Goal: Task Accomplishment & Management: Use online tool/utility

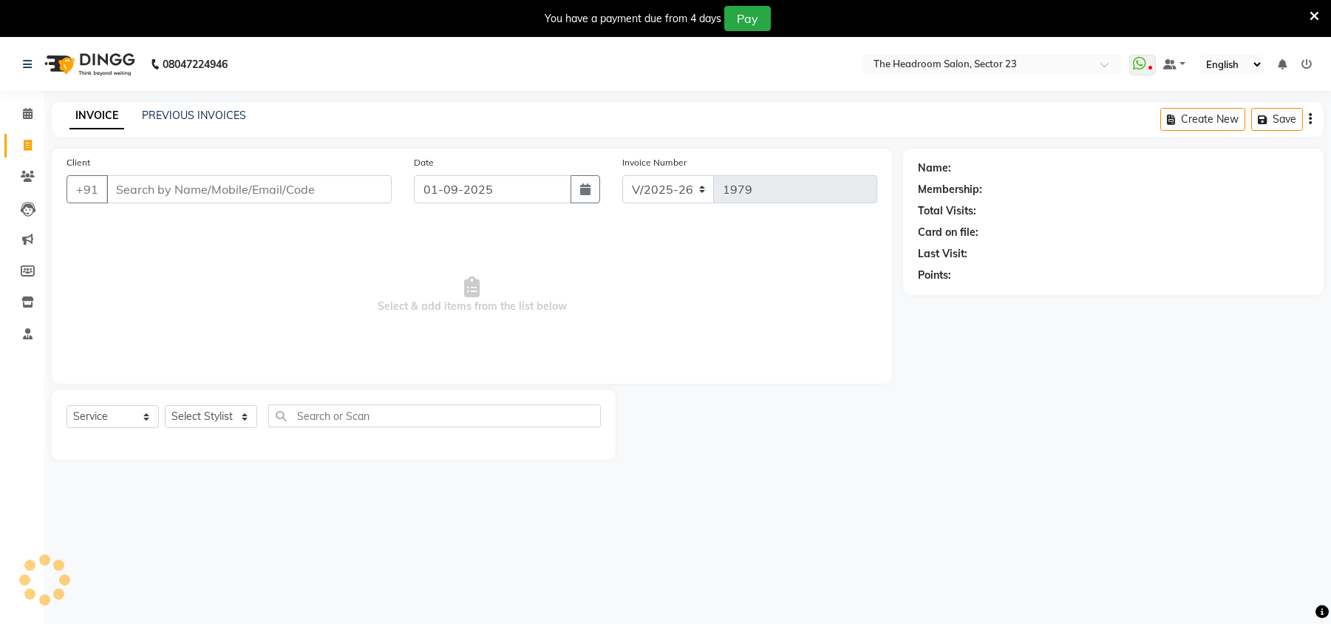
select select "6796"
select select "service"
click at [21, 137] on span at bounding box center [28, 145] width 26 height 17
select select "service"
type input "1979"
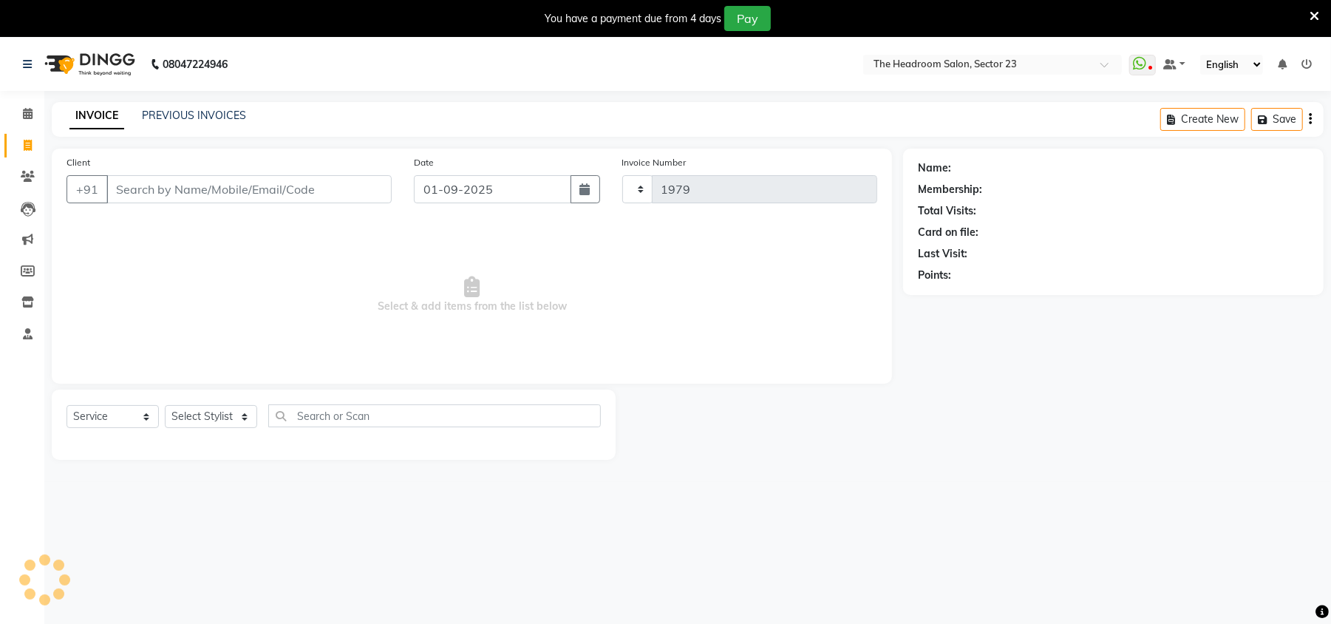
select select "6796"
click at [30, 154] on link "Invoice" at bounding box center [21, 146] width 35 height 24
select select "service"
type input "1979"
select select "6796"
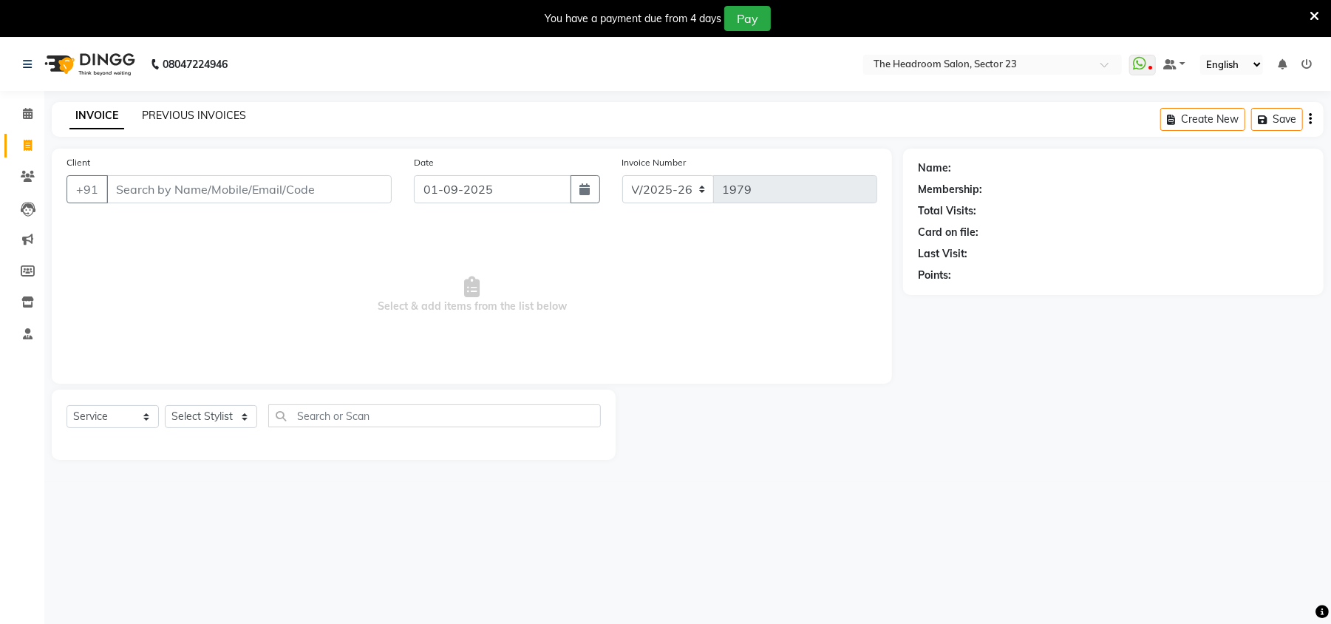
click at [180, 111] on link "PREVIOUS INVOICES" at bounding box center [194, 115] width 104 height 13
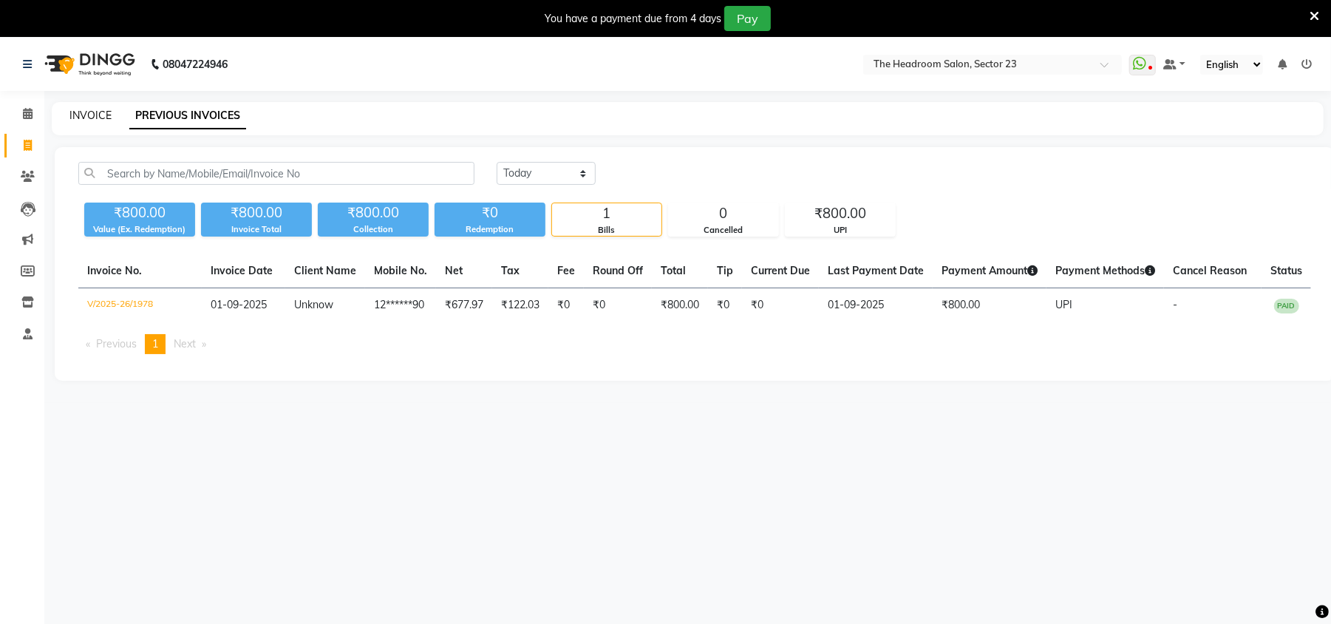
click at [86, 110] on link "INVOICE" at bounding box center [90, 115] width 42 height 13
select select "service"
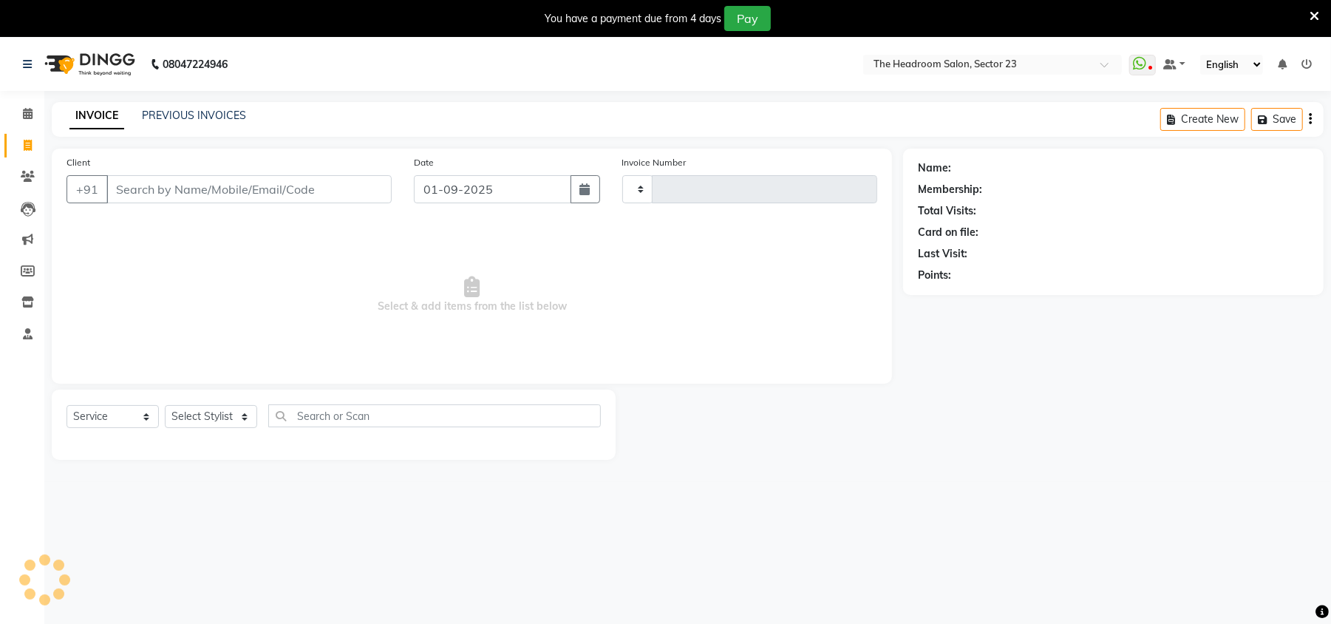
type input "1979"
select select "6796"
click at [178, 109] on link "PREVIOUS INVOICES" at bounding box center [194, 115] width 104 height 13
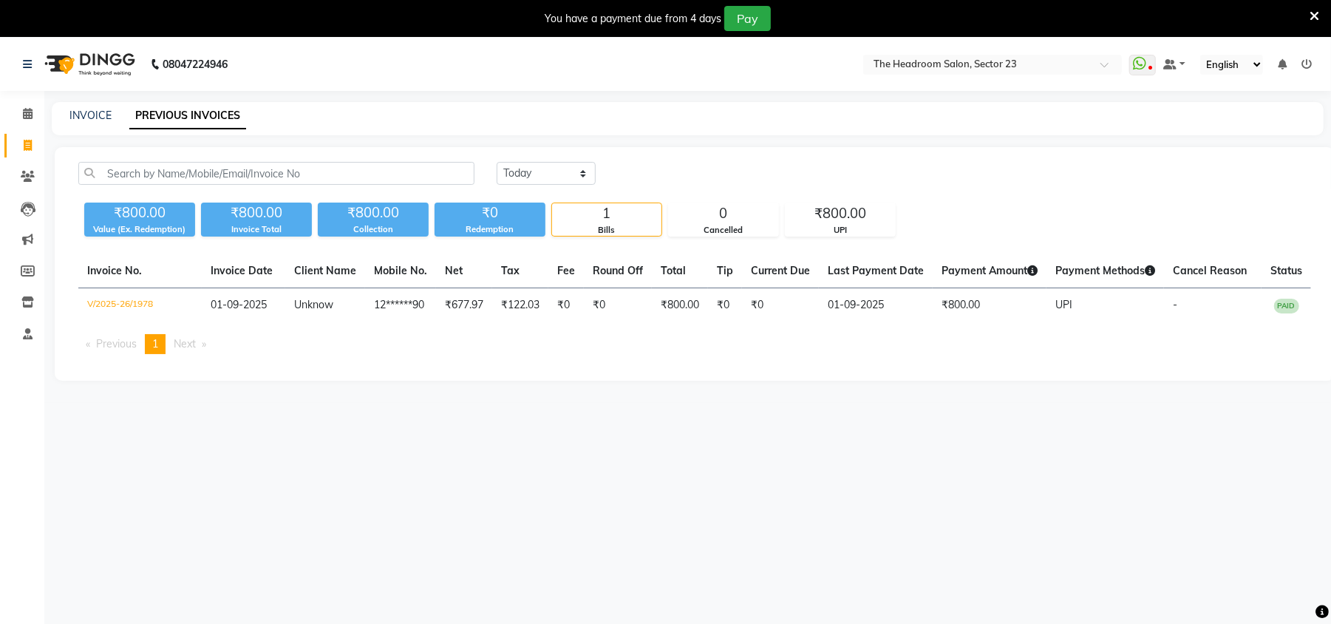
click at [103, 124] on div "INVOICE PREVIOUS INVOICES" at bounding box center [688, 118] width 1272 height 33
click at [101, 118] on link "INVOICE" at bounding box center [90, 115] width 42 height 13
select select "service"
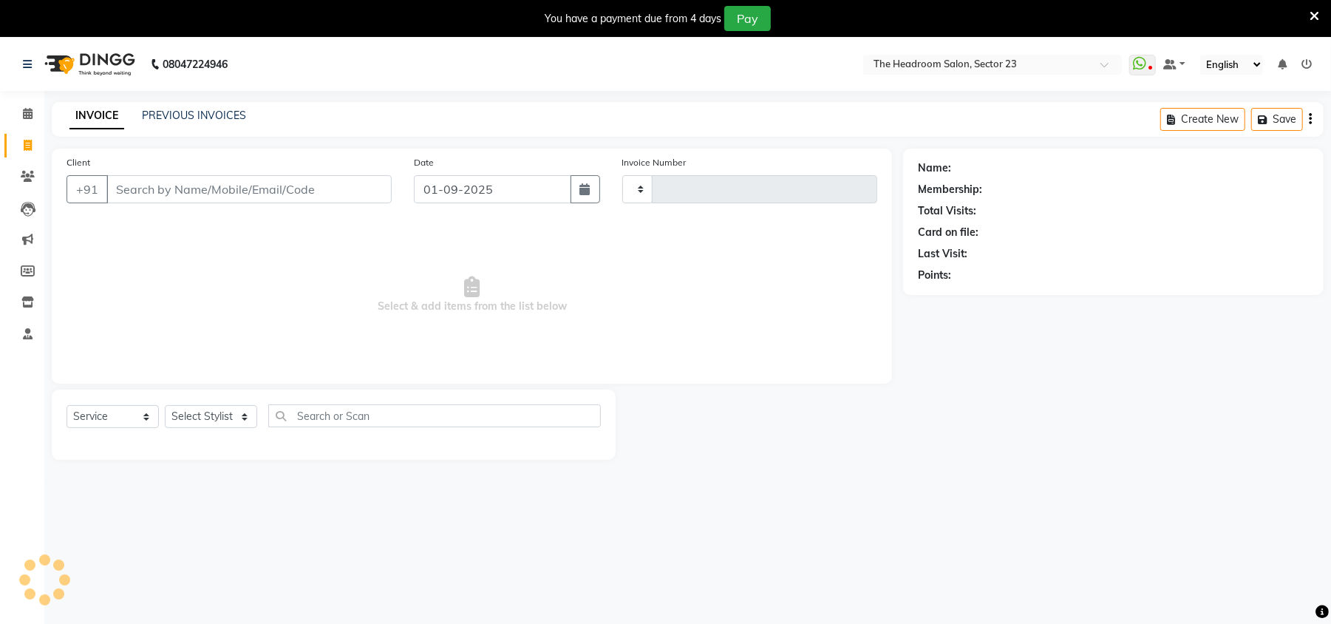
type input "1979"
select select "6796"
